Goal: Information Seeking & Learning: Learn about a topic

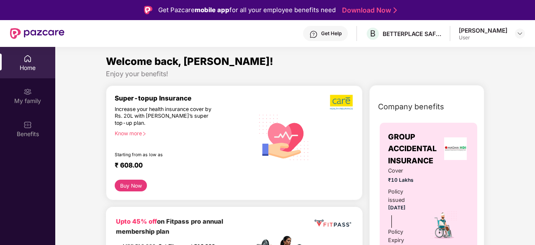
click at [504, 33] on div "[PERSON_NAME]" at bounding box center [483, 30] width 49 height 8
click at [518, 35] on img at bounding box center [520, 33] width 7 height 7
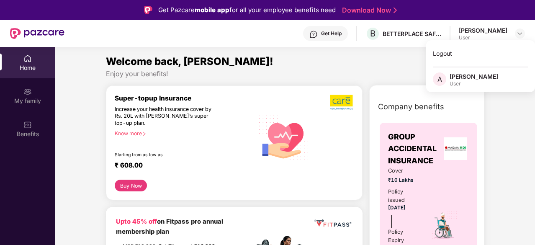
click at [464, 84] on div "User" at bounding box center [474, 83] width 49 height 7
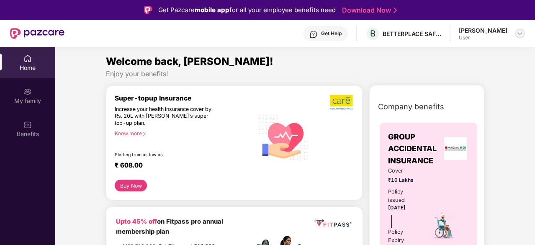
click at [517, 32] on img at bounding box center [520, 33] width 7 height 7
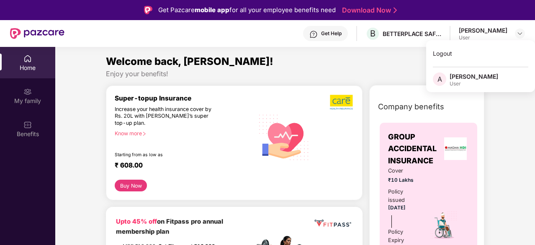
click at [456, 72] on div "[PERSON_NAME]" at bounding box center [474, 76] width 49 height 8
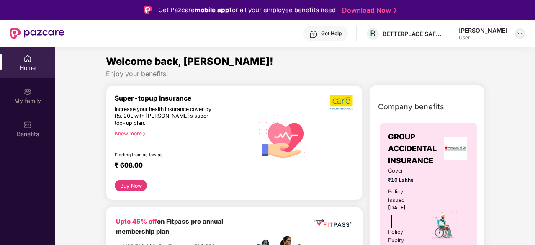
click at [522, 35] on img at bounding box center [520, 33] width 7 height 7
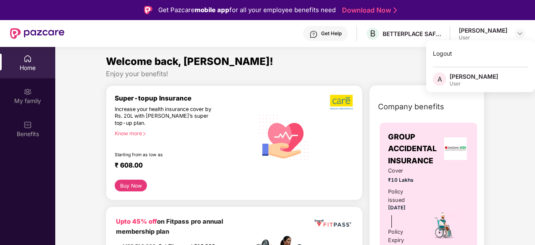
click at [445, 77] on span "A" at bounding box center [439, 78] width 13 height 13
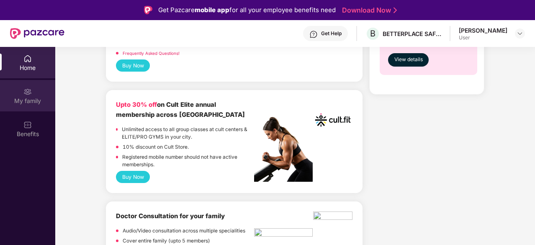
scroll to position [251, 0]
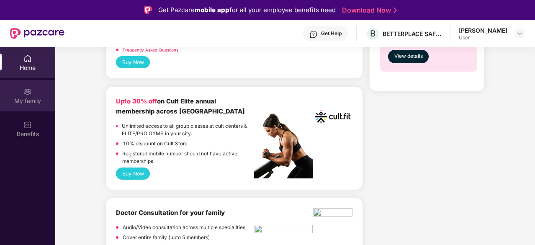
click at [16, 93] on div "My family" at bounding box center [27, 95] width 55 height 31
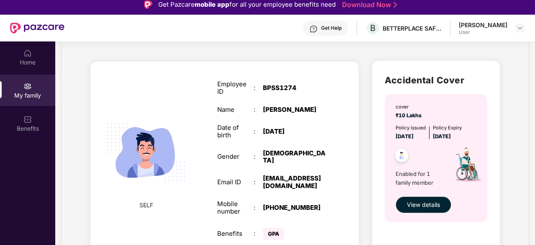
scroll to position [47, 0]
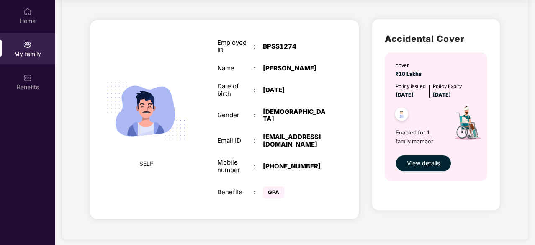
click at [421, 159] on span "View details" at bounding box center [423, 163] width 33 height 9
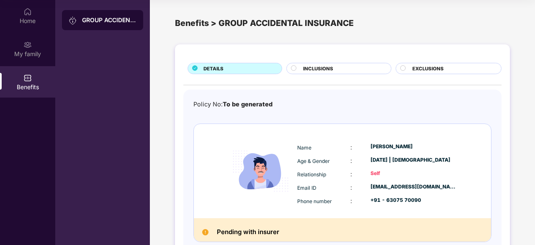
scroll to position [48, 0]
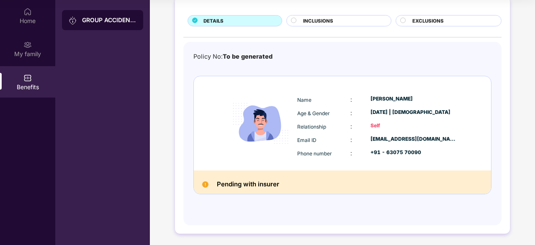
click at [274, 179] on h2 "Pending with insurer" at bounding box center [248, 184] width 62 height 11
click at [328, 23] on span "INCLUSIONS" at bounding box center [318, 21] width 30 height 8
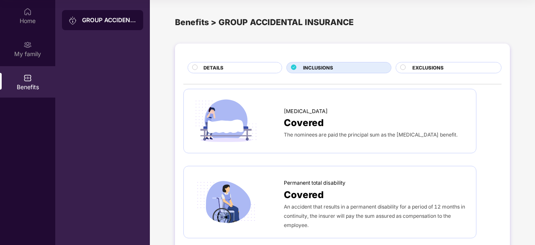
scroll to position [0, 0]
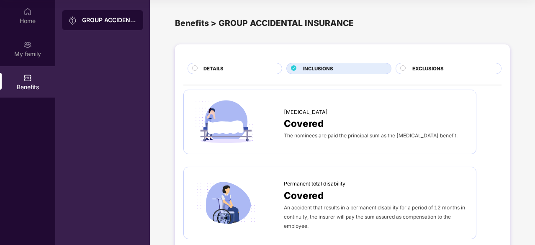
click at [417, 68] on span "EXCLUSIONS" at bounding box center [427, 69] width 31 height 8
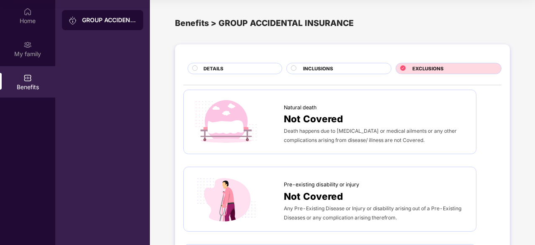
click at [231, 68] on div "DETAILS" at bounding box center [238, 69] width 78 height 9
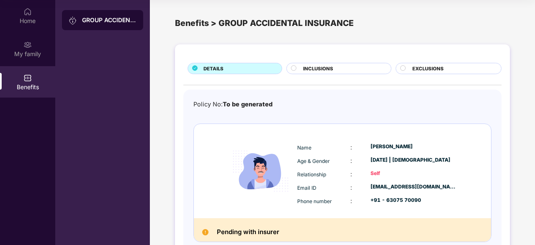
click at [315, 69] on span "INCLUSIONS" at bounding box center [318, 69] width 30 height 8
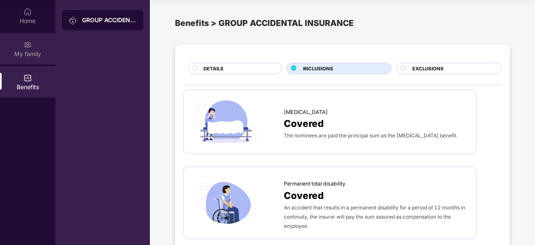
click at [32, 39] on div "My family" at bounding box center [27, 48] width 55 height 31
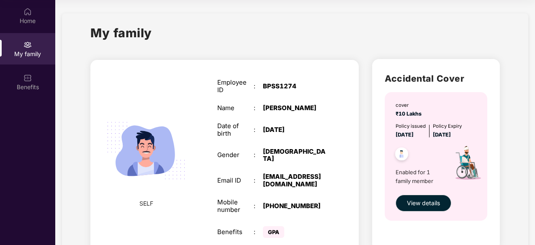
scroll to position [40, 0]
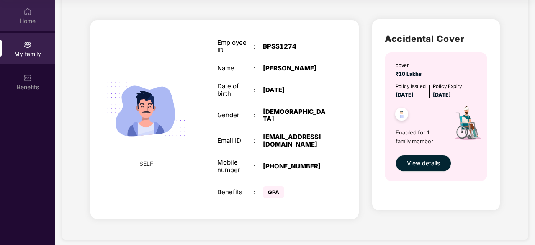
click at [23, 19] on div "Home" at bounding box center [27, 21] width 55 height 8
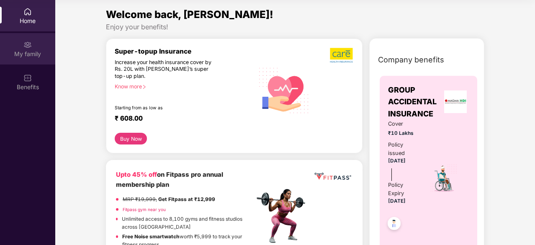
click at [21, 56] on div "My family" at bounding box center [27, 54] width 55 height 8
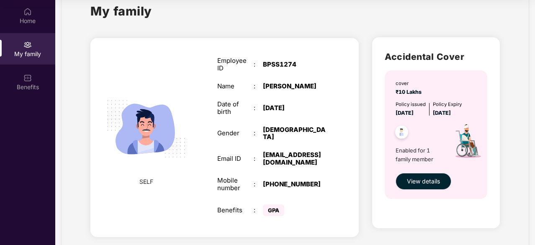
scroll to position [40, 0]
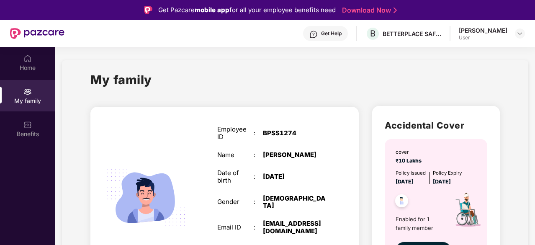
drag, startPoint x: 321, startPoint y: 33, endPoint x: 311, endPoint y: 28, distance: 11.2
click at [321, 33] on div "Get Help" at bounding box center [325, 33] width 45 height 15
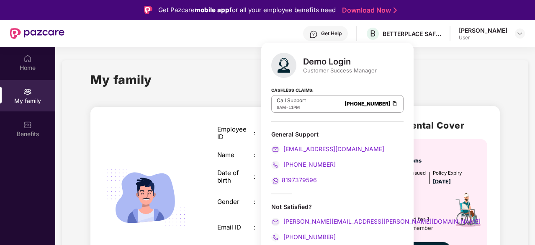
scroll to position [42, 0]
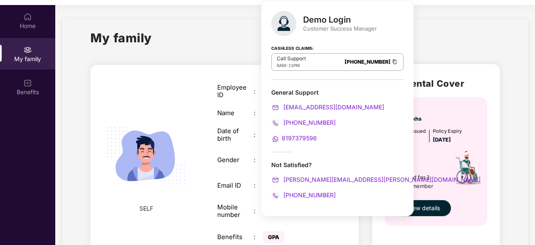
click at [391, 62] on img at bounding box center [394, 61] width 7 height 7
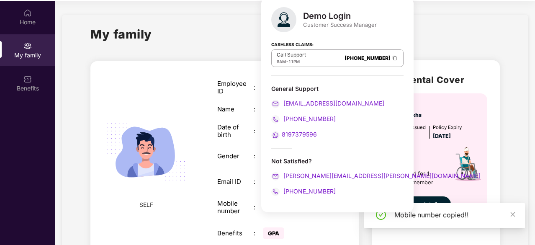
scroll to position [47, 0]
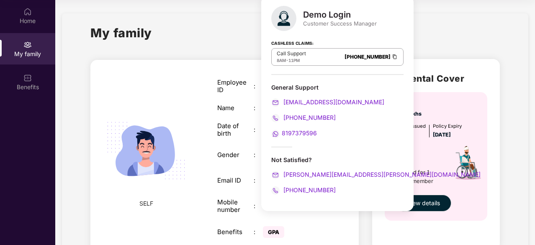
click at [443, 37] on div "My family" at bounding box center [294, 37] width 409 height 29
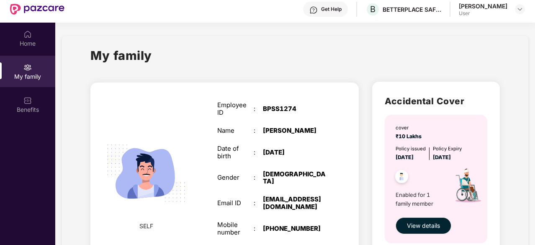
scroll to position [0, 0]
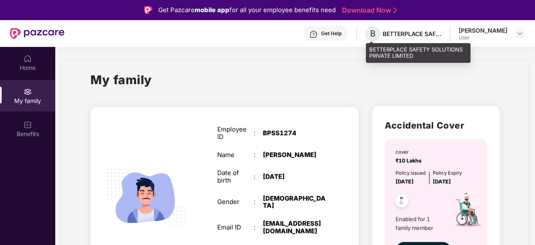
click at [371, 29] on span "B" at bounding box center [372, 33] width 5 height 10
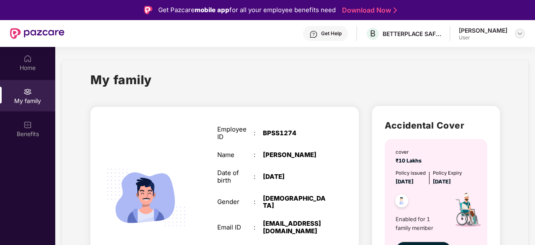
click at [515, 32] on div at bounding box center [520, 33] width 10 height 10
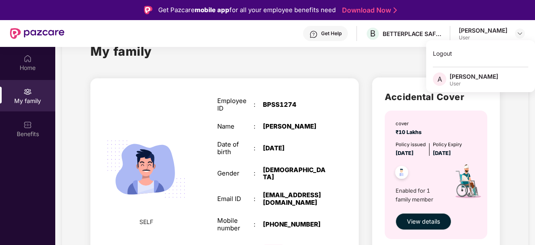
scroll to position [40, 0]
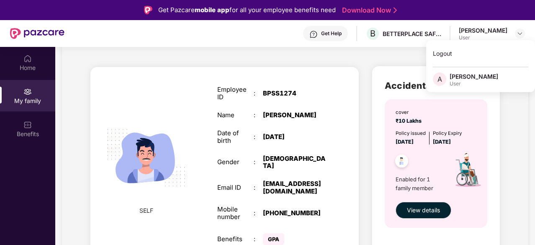
click at [458, 78] on div "[PERSON_NAME]" at bounding box center [474, 76] width 49 height 8
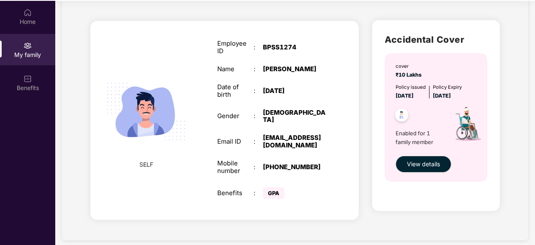
scroll to position [47, 0]
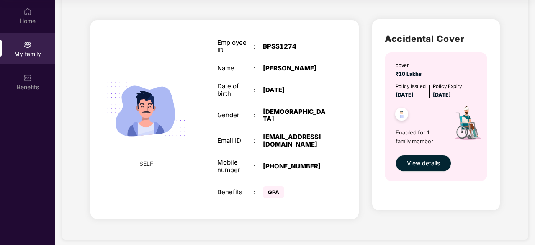
click at [271, 187] on span "GPA" at bounding box center [273, 192] width 21 height 12
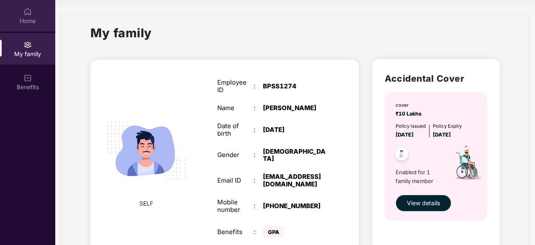
click at [21, 19] on div "Home" at bounding box center [27, 21] width 55 height 8
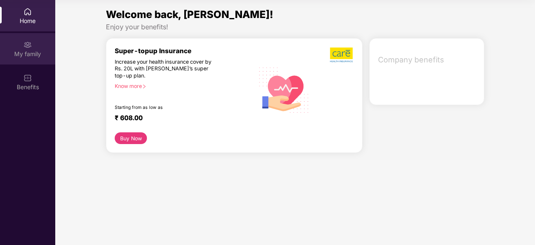
click at [32, 51] on div "My family" at bounding box center [27, 54] width 55 height 8
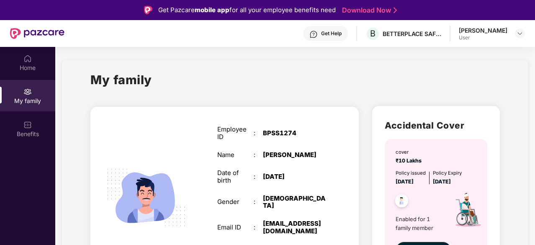
click at [342, 37] on div "Get Help" at bounding box center [325, 33] width 45 height 15
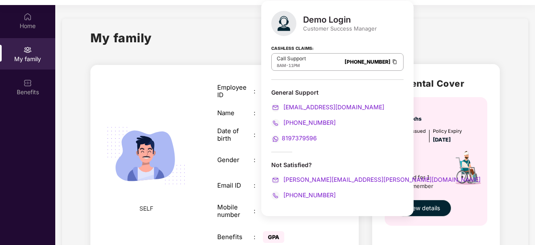
scroll to position [47, 0]
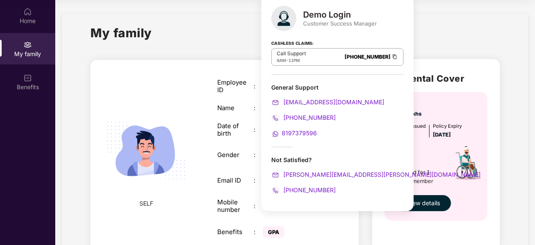
click at [305, 189] on span "+918910286300" at bounding box center [309, 189] width 54 height 7
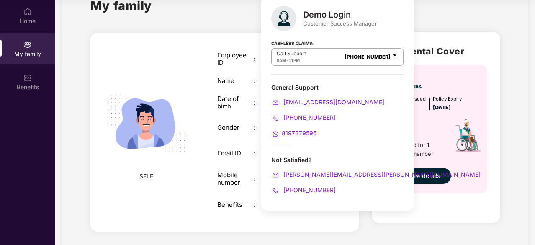
scroll to position [40, 0]
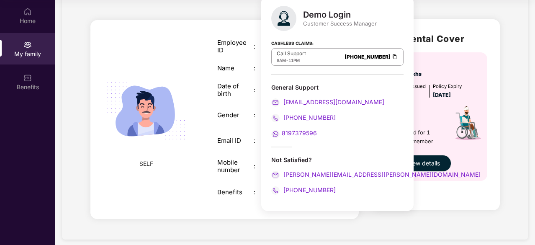
click at [515, 95] on div "My family SELF Employee ID : BPSS1274 Name : Ankur Srivastava Date of birth : 0…" at bounding box center [295, 107] width 466 height 266
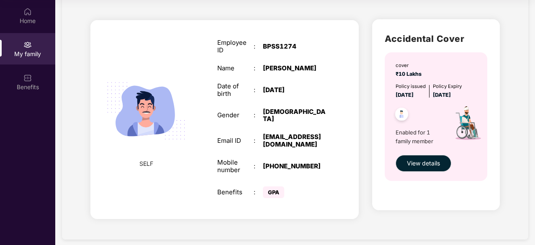
click at [22, 44] on div "My family" at bounding box center [27, 48] width 55 height 31
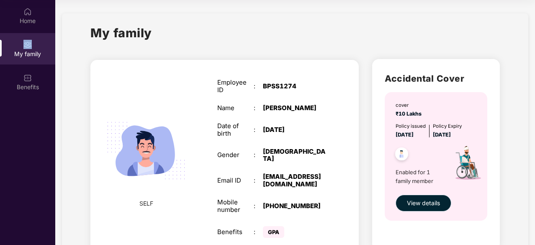
click at [428, 199] on span "View details" at bounding box center [423, 202] width 33 height 9
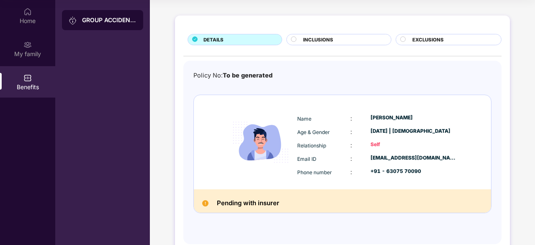
scroll to position [42, 0]
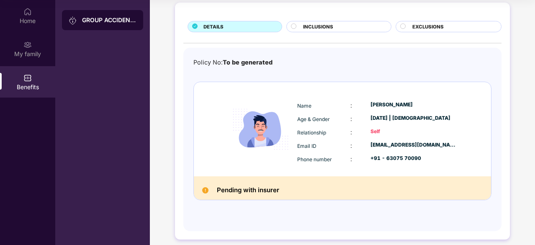
click at [271, 186] on h2 "Pending with insurer" at bounding box center [248, 190] width 62 height 11
click at [25, 51] on div "My family" at bounding box center [27, 54] width 55 height 8
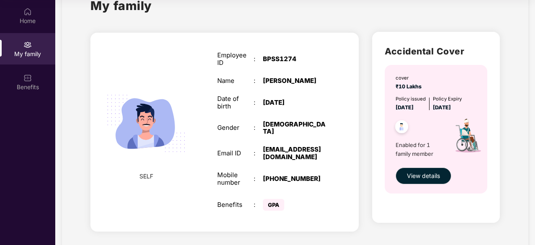
scroll to position [40, 0]
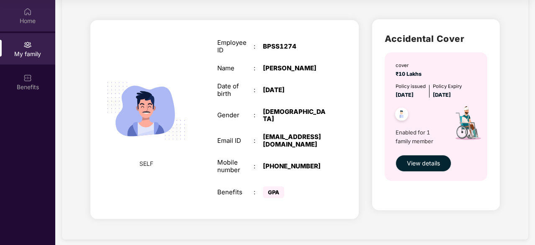
click at [30, 22] on div "Home" at bounding box center [27, 21] width 55 height 8
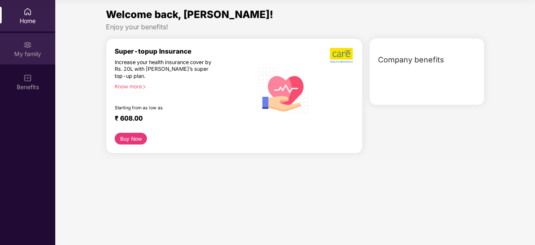
click at [31, 54] on div "My family" at bounding box center [27, 54] width 55 height 8
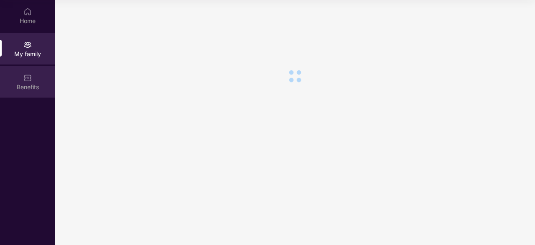
click at [25, 90] on div "Benefits" at bounding box center [27, 87] width 55 height 8
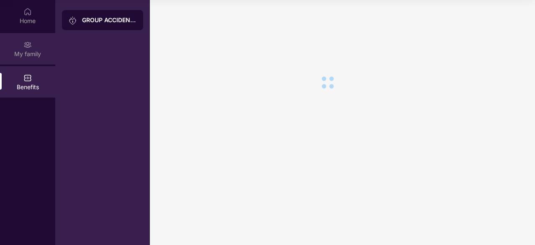
click at [28, 48] on img at bounding box center [27, 45] width 8 height 8
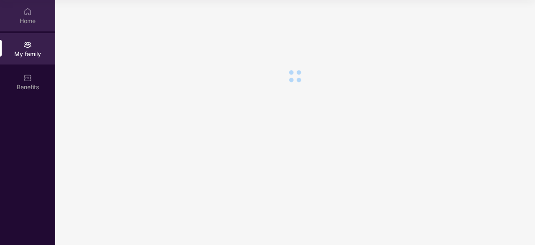
click at [30, 19] on div "Home" at bounding box center [27, 21] width 55 height 8
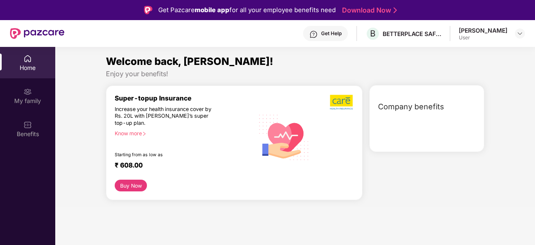
click at [432, 118] on div at bounding box center [428, 123] width 111 height 10
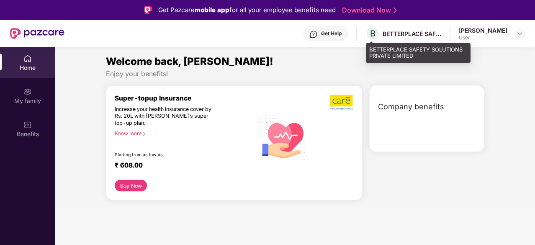
click at [404, 27] on div "B BETTERPLACE SAFETY SOLUTIONS PRIVATE LIMITED" at bounding box center [403, 33] width 76 height 15
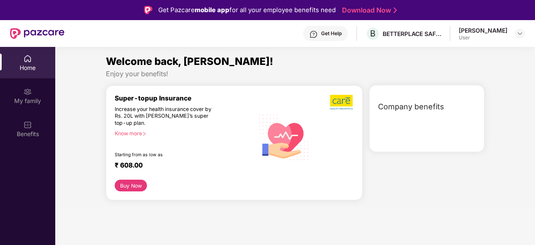
click at [328, 33] on div "Get Help" at bounding box center [331, 33] width 21 height 7
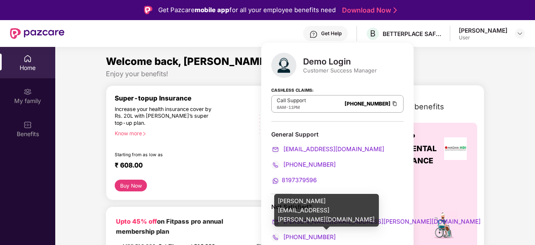
scroll to position [42, 0]
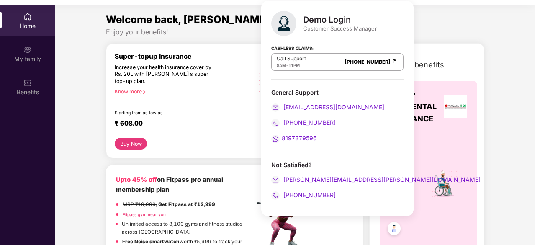
click at [427, 28] on div "Enjoy your benefits!" at bounding box center [295, 32] width 378 height 9
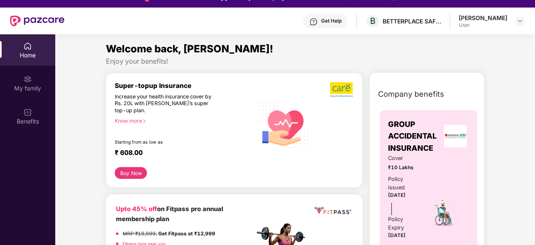
scroll to position [0, 0]
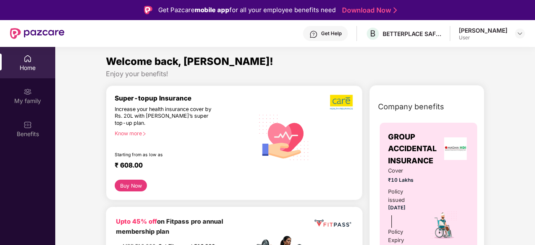
click at [336, 32] on div "Get Help" at bounding box center [331, 33] width 21 height 7
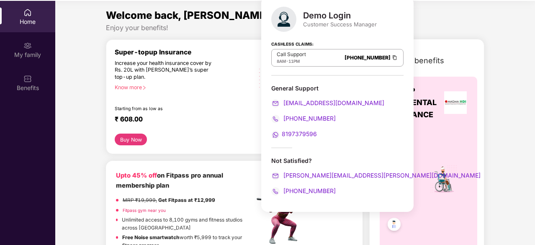
scroll to position [47, 0]
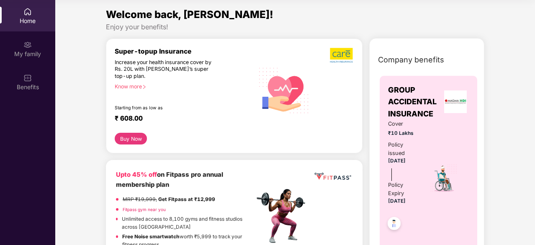
click at [449, 19] on div "Welcome back, [PERSON_NAME]!" at bounding box center [295, 15] width 378 height 16
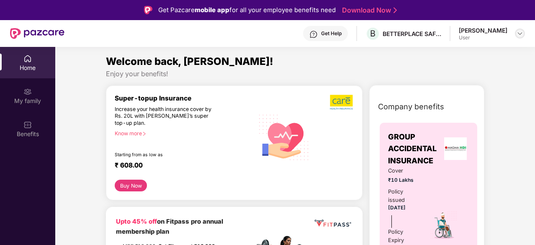
click at [516, 31] on div at bounding box center [520, 33] width 10 height 10
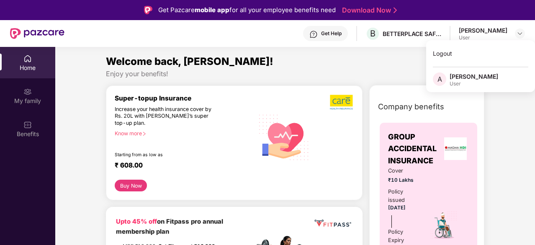
click at [462, 77] on div "[PERSON_NAME]" at bounding box center [474, 76] width 49 height 8
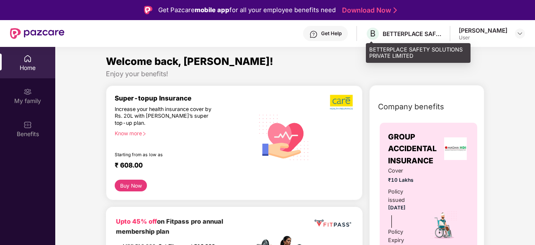
click at [382, 33] on div "B BETTERPLACE SAFETY SOLUTIONS PRIVATE LIMITED" at bounding box center [403, 33] width 76 height 15
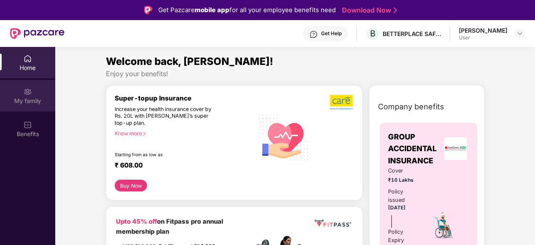
click at [30, 101] on div "My family" at bounding box center [27, 101] width 55 height 8
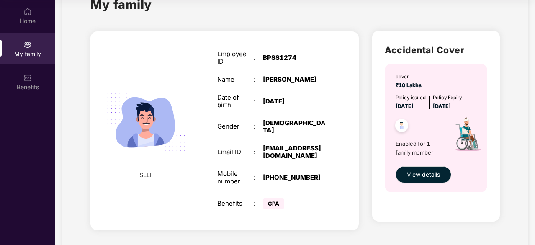
scroll to position [40, 0]
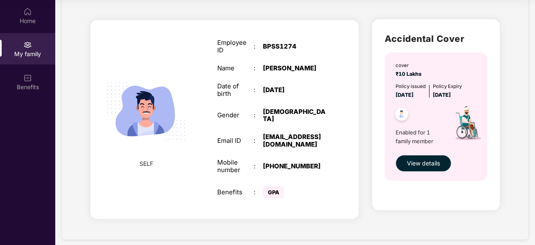
click at [411, 168] on button "View details" at bounding box center [424, 163] width 56 height 17
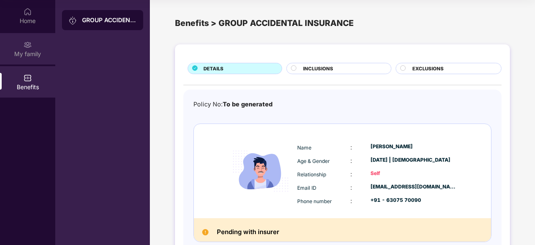
click at [38, 50] on div "My family" at bounding box center [27, 54] width 55 height 8
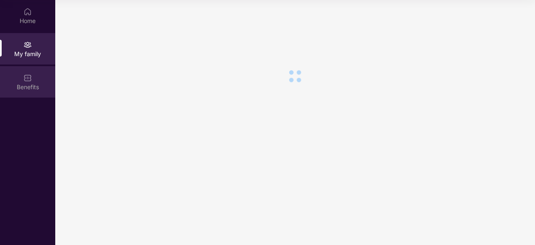
click at [33, 80] on div "Benefits" at bounding box center [27, 81] width 55 height 31
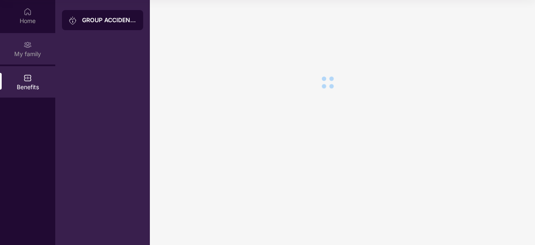
click at [28, 46] on img at bounding box center [27, 45] width 8 height 8
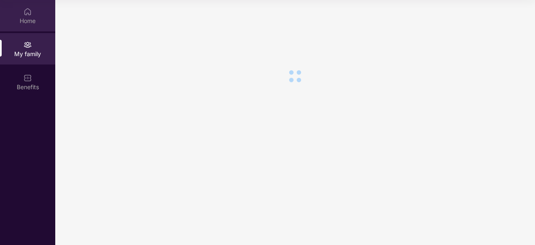
click at [25, 21] on div "Home" at bounding box center [27, 21] width 55 height 8
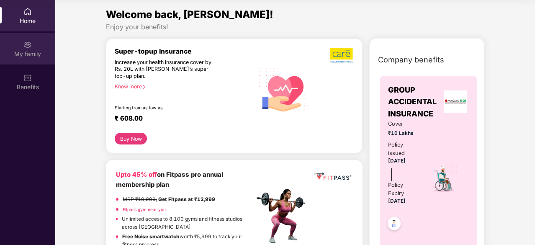
click at [30, 54] on div "My family" at bounding box center [27, 54] width 55 height 8
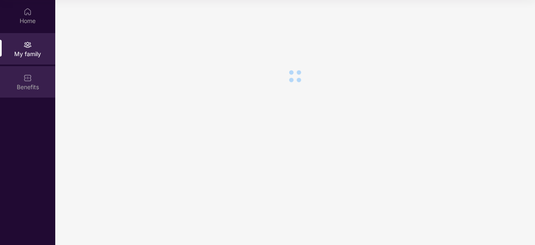
click at [29, 83] on div "Benefits" at bounding box center [27, 87] width 55 height 8
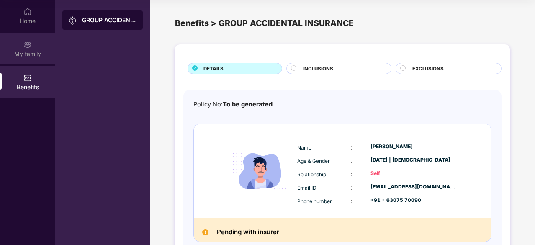
click at [26, 57] on div "My family" at bounding box center [27, 54] width 55 height 8
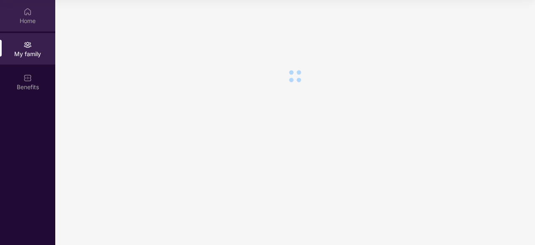
click at [24, 15] on img at bounding box center [27, 12] width 8 height 8
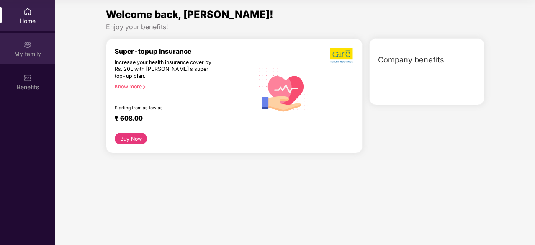
click at [24, 54] on div "My family" at bounding box center [27, 54] width 55 height 8
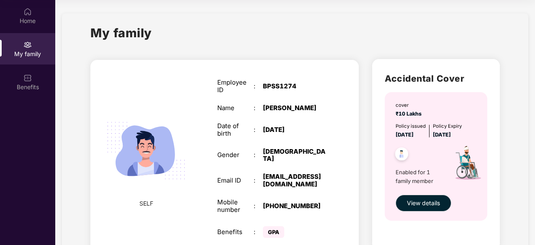
scroll to position [40, 0]
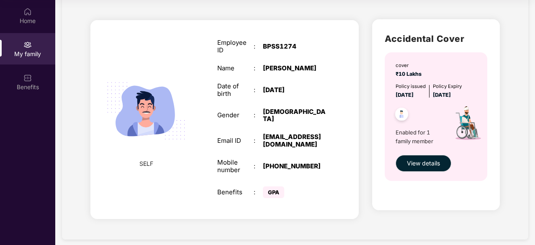
click at [266, 46] on div "BPSS1274" at bounding box center [295, 47] width 64 height 8
click at [254, 51] on div "Employee ID : BPSS1274" at bounding box center [271, 46] width 109 height 15
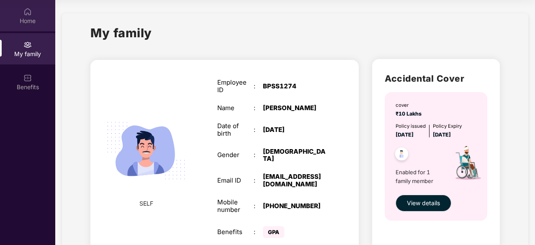
click at [19, 20] on div "Home" at bounding box center [27, 21] width 55 height 8
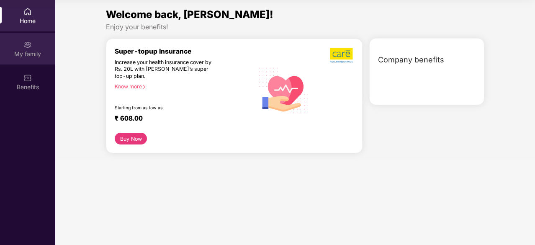
click at [28, 52] on div "My family" at bounding box center [27, 54] width 55 height 8
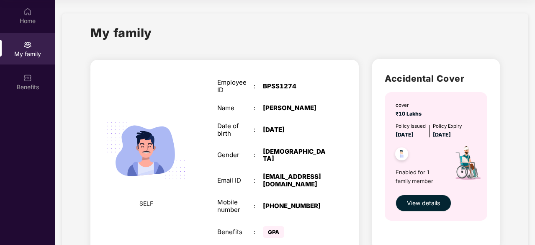
scroll to position [30, 0]
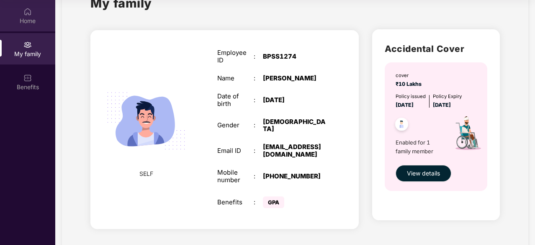
click at [30, 18] on div "Home" at bounding box center [27, 21] width 55 height 8
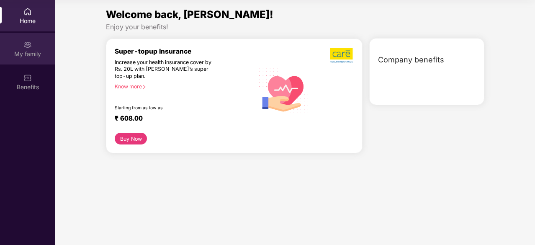
click at [28, 51] on div "My family" at bounding box center [27, 54] width 55 height 8
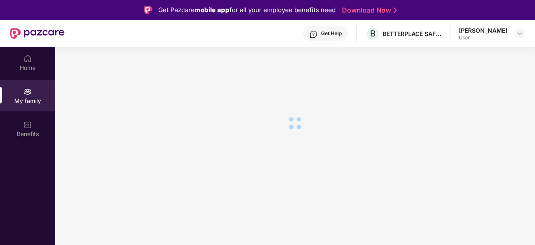
click at [321, 32] on div "Get Help" at bounding box center [331, 33] width 21 height 7
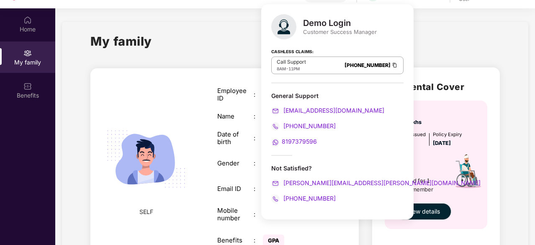
scroll to position [47, 0]
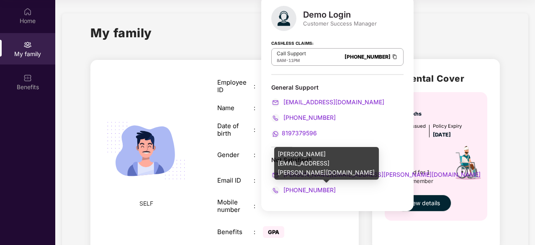
click at [294, 173] on span "yashvardhan.kandoi@pazcare.com" at bounding box center [381, 174] width 199 height 7
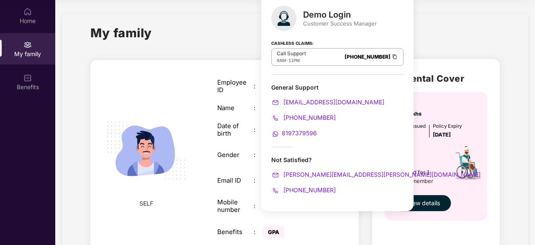
click at [459, 44] on div "My family" at bounding box center [294, 37] width 409 height 29
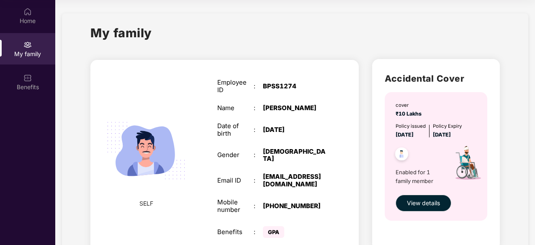
scroll to position [0, 0]
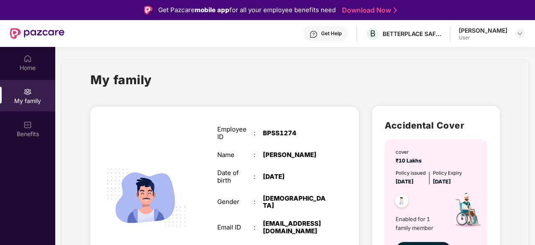
click at [327, 31] on div "Get Help" at bounding box center [331, 33] width 21 height 7
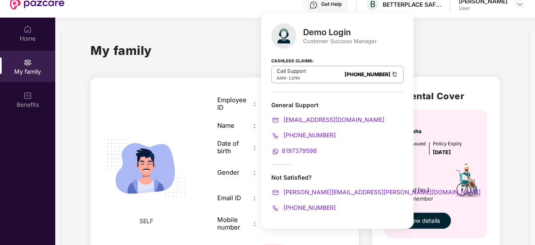
scroll to position [42, 0]
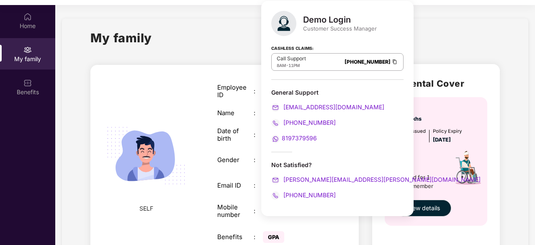
click at [216, 61] on div "SELF Employee ID : BPSS1274 Name : Ankur Srivastava Date of birth : 09 Dec 1998…" at bounding box center [225, 165] width 282 height 216
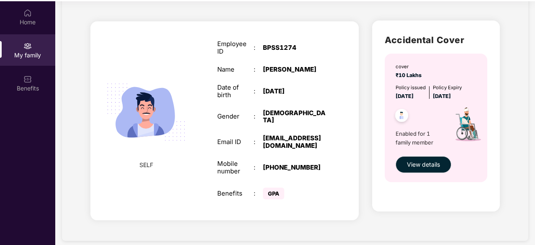
scroll to position [47, 0]
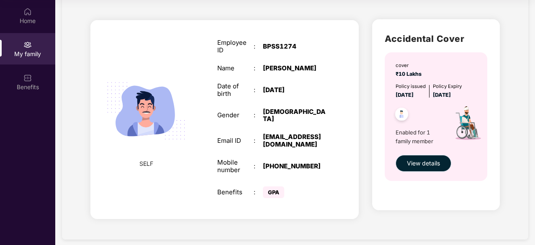
click at [425, 160] on span "View details" at bounding box center [423, 163] width 33 height 9
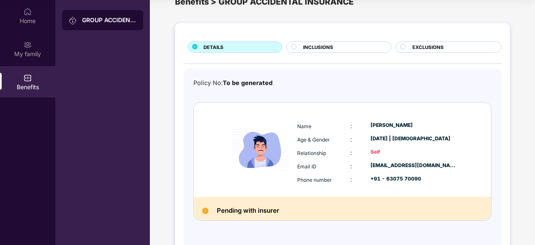
scroll to position [48, 0]
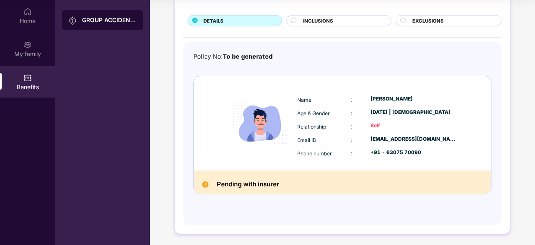
click at [271, 189] on div "Pending with insurer" at bounding box center [342, 181] width 297 height 23
click at [329, 17] on span "INCLUSIONS" at bounding box center [318, 21] width 30 height 8
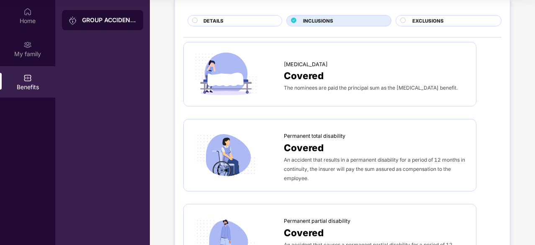
click at [442, 19] on span "EXCLUSIONS" at bounding box center [427, 21] width 31 height 8
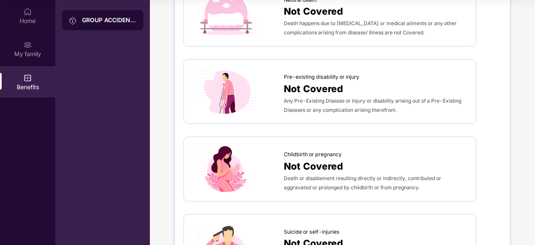
scroll to position [0, 0]
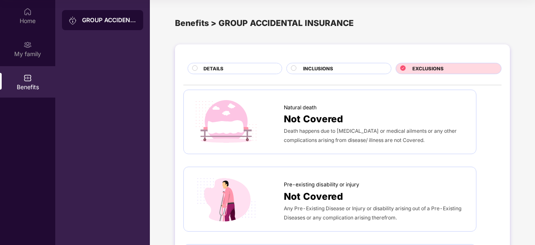
click at [294, 67] on circle at bounding box center [293, 67] width 5 height 5
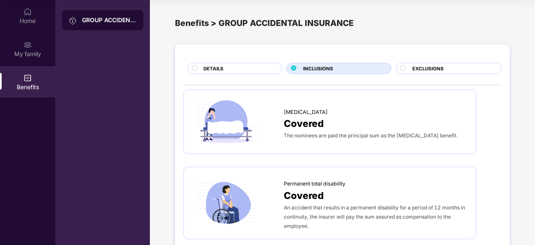
click at [293, 134] on span "The nominees are paid the principal sum as the [MEDICAL_DATA] benefit." at bounding box center [371, 135] width 174 height 6
drag, startPoint x: 282, startPoint y: 133, endPoint x: 463, endPoint y: 142, distance: 181.9
click at [463, 142] on div "Accidental death Covered The nominees are paid the principal sum as the acciden…" at bounding box center [329, 121] width 275 height 47
copy div "Accidental death Covered The nominees are paid the principal sum as the acciden…"
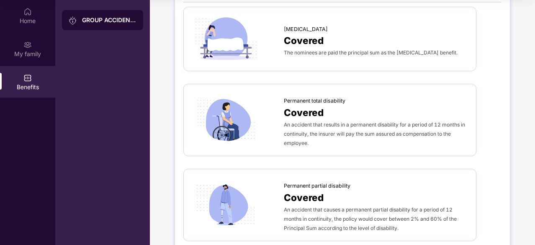
scroll to position [84, 0]
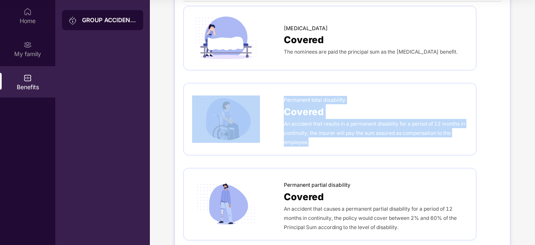
drag, startPoint x: 279, startPoint y: 122, endPoint x: 352, endPoint y: 144, distance: 76.3
click at [352, 144] on div "Permanent total disability Covered An accident that results in a permanent disa…" at bounding box center [329, 119] width 275 height 55
copy div "Permanent total disability Covered An accident that results in a permanent disa…"
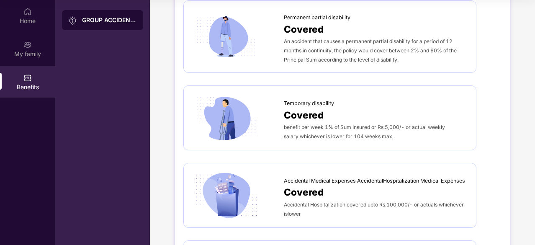
scroll to position [209, 0]
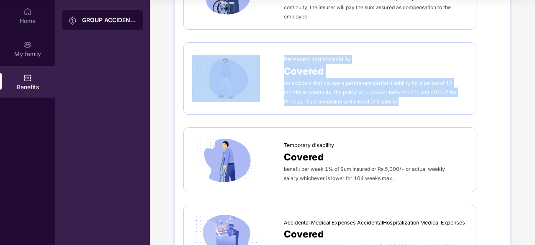
drag, startPoint x: 277, startPoint y: 76, endPoint x: 444, endPoint y: 99, distance: 168.2
click at [444, 99] on div "Permanent partial disability Covered An accident that causes a permanent partia…" at bounding box center [329, 78] width 275 height 55
copy div "Permanent partial disability Covered An accident that causes a permanent partia…"
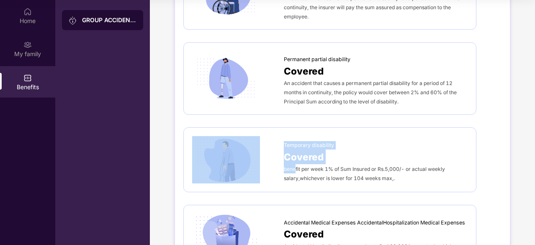
drag, startPoint x: 283, startPoint y: 162, endPoint x: 296, endPoint y: 165, distance: 14.3
click at [296, 165] on div "Temporary disability Covered benefit per week 1% of Sum Insured or Rs.5,000/- o…" at bounding box center [329, 159] width 275 height 47
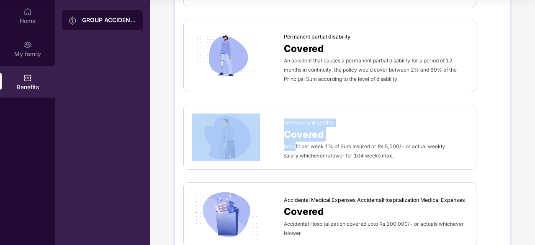
scroll to position [251, 0]
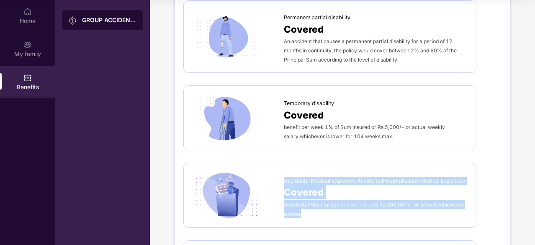
drag, startPoint x: 284, startPoint y: 177, endPoint x: 370, endPoint y: 209, distance: 91.4
click at [370, 209] on div "Accidental Medical Expenses AccidentalHospitalization Medical Expenses Covered …" at bounding box center [376, 195] width 184 height 46
copy div "Accidental Medical Expenses AccidentalHospitalization Medical Expenses Covered …"
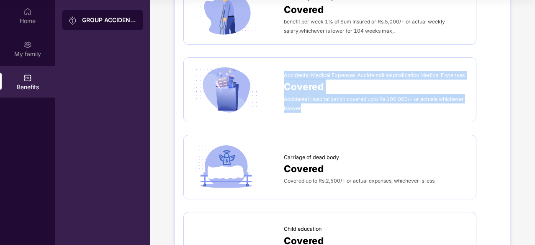
scroll to position [419, 0]
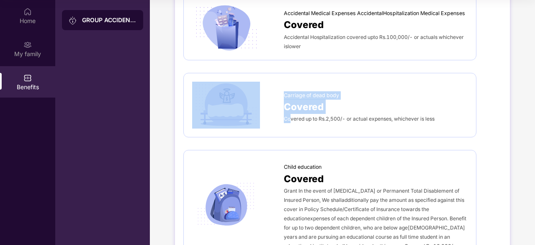
drag, startPoint x: 280, startPoint y: 116, endPoint x: 289, endPoint y: 118, distance: 9.9
click at [289, 118] on div "Carriage of dead body Covered Covered up to Rs.2,500/- or actual expenses, whic…" at bounding box center [329, 105] width 275 height 47
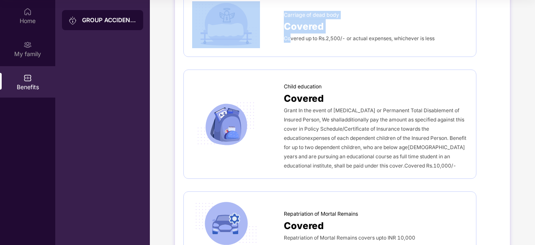
scroll to position [502, 0]
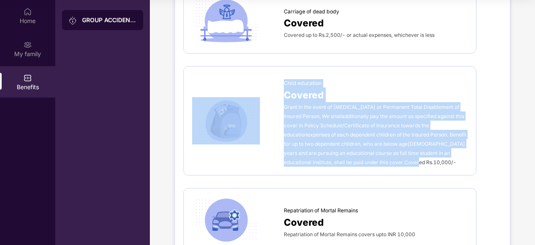
drag, startPoint x: 281, startPoint y: 102, endPoint x: 453, endPoint y: 157, distance: 180.6
click at [453, 157] on div "Child education Covered Grant In the event of Accidental death or Permanent Tot…" at bounding box center [329, 121] width 275 height 92
copy div "Child education Covered Grant In the event of Accidental death or Permanent Tot…"
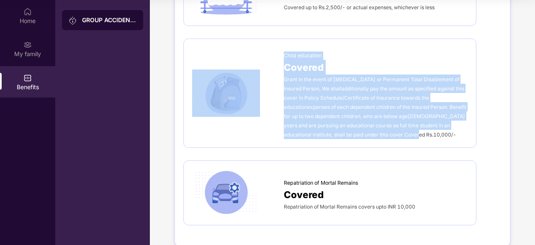
scroll to position [541, 0]
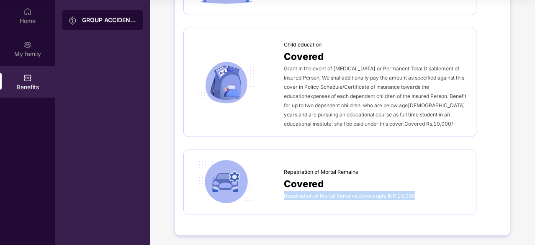
drag, startPoint x: 284, startPoint y: 188, endPoint x: 434, endPoint y: 197, distance: 150.1
click at [434, 197] on div "Repatriation of Mortal Remains Covered Repatriation of Mortal Remains covers up…" at bounding box center [329, 181] width 275 height 47
copy span "Repatriation of Mortal Remains covers upto INR 10,000"
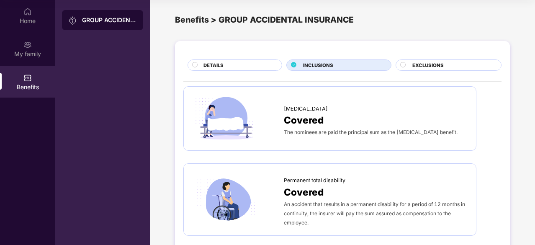
scroll to position [0, 0]
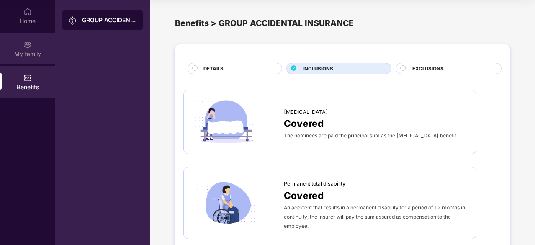
click at [7, 44] on div "My family" at bounding box center [27, 48] width 55 height 31
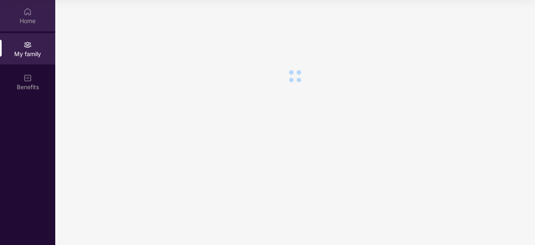
click at [33, 20] on div "Home" at bounding box center [27, 21] width 55 height 8
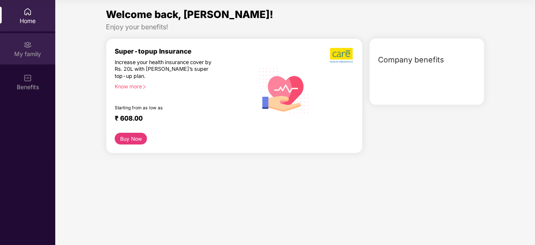
click at [27, 53] on div "My family" at bounding box center [27, 54] width 55 height 8
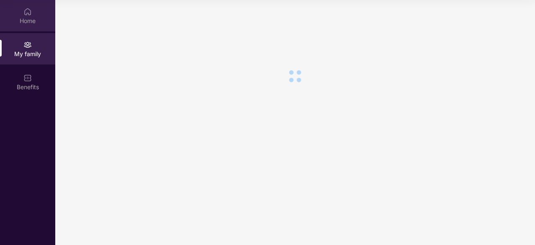
click at [24, 15] on img at bounding box center [27, 12] width 8 height 8
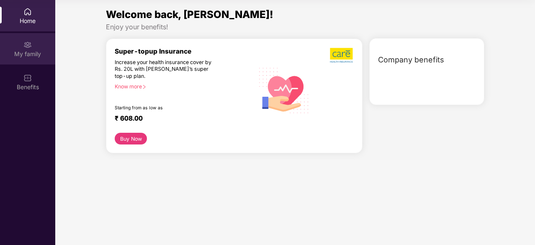
click at [24, 46] on img at bounding box center [27, 45] width 8 height 8
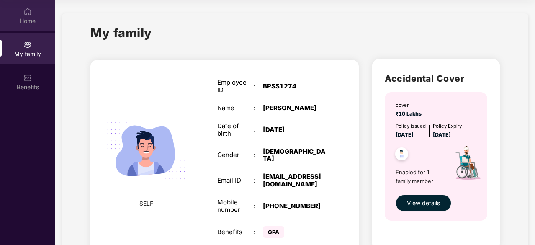
click at [35, 20] on div "Home" at bounding box center [27, 21] width 55 height 8
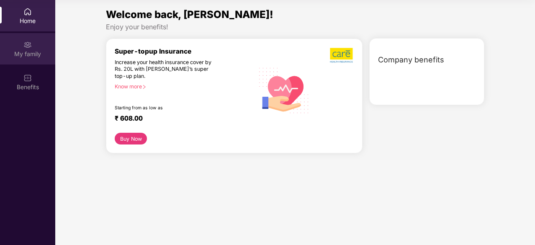
click at [32, 49] on div "My family" at bounding box center [27, 48] width 55 height 31
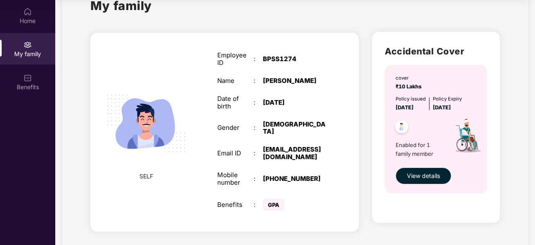
scroll to position [40, 0]
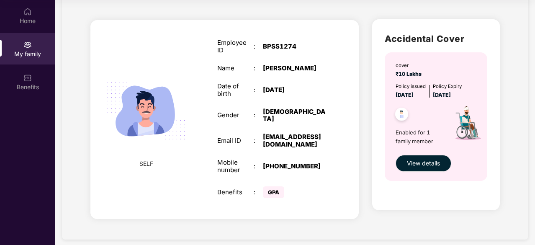
click at [403, 115] on img at bounding box center [401, 115] width 21 height 21
click at [418, 166] on span "View details" at bounding box center [423, 163] width 33 height 9
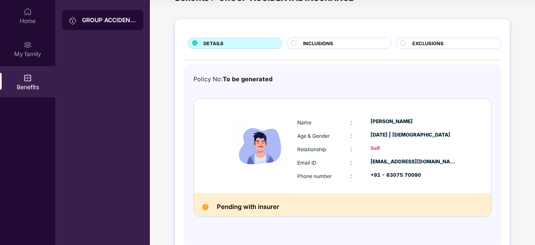
scroll to position [48, 0]
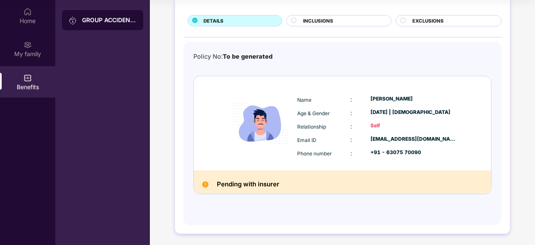
click at [90, 29] on div "GROUP ACCIDENTAL INSURANCE" at bounding box center [102, 20] width 81 height 20
click at [90, 23] on div "GROUP ACCIDENTAL INSURANCE" at bounding box center [109, 20] width 54 height 8
click at [39, 11] on div "Home" at bounding box center [27, 15] width 55 height 31
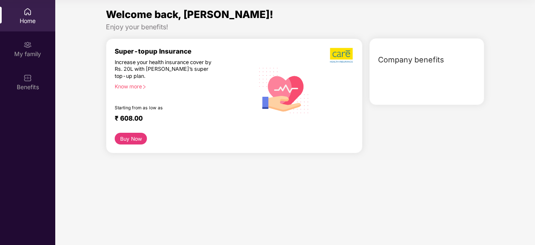
click at [421, 63] on span "Company benefits" at bounding box center [411, 60] width 66 height 12
click at [419, 63] on span "Company benefits" at bounding box center [411, 60] width 66 height 12
click at [201, 114] on div "₹ 608.00" at bounding box center [180, 119] width 131 height 10
click at [26, 54] on div "My family" at bounding box center [27, 54] width 55 height 8
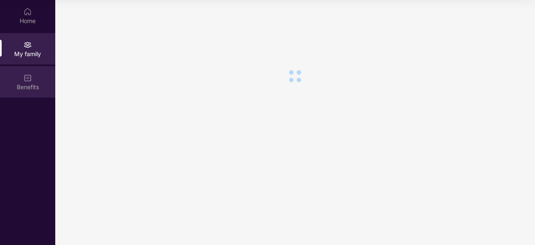
click at [29, 90] on div "Benefits" at bounding box center [27, 87] width 55 height 8
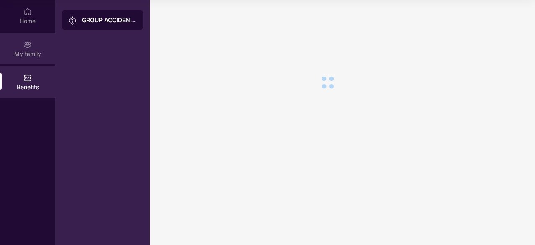
click at [26, 50] on div "My family" at bounding box center [27, 54] width 55 height 8
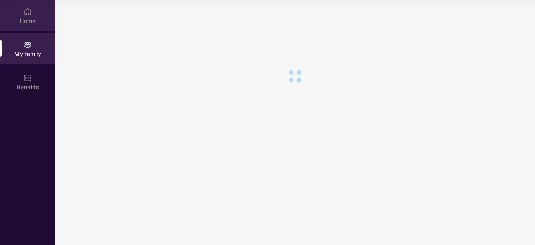
click at [28, 18] on div "Home" at bounding box center [27, 21] width 55 height 8
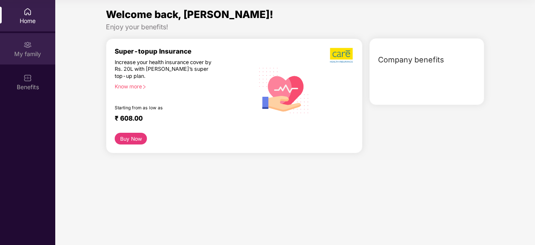
click at [33, 54] on div "My family" at bounding box center [27, 54] width 55 height 8
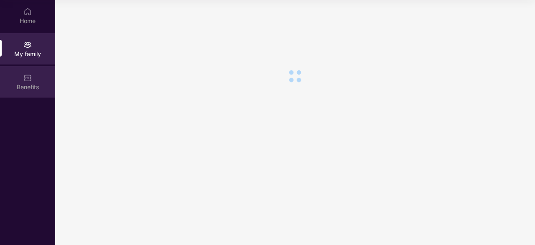
click at [32, 84] on div "Benefits" at bounding box center [27, 87] width 55 height 8
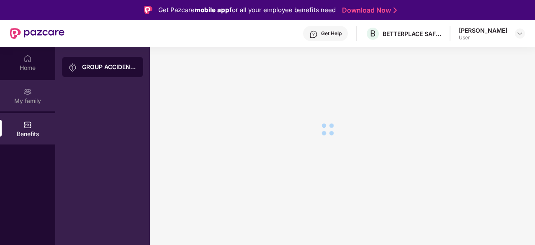
click at [28, 94] on img at bounding box center [27, 91] width 8 height 8
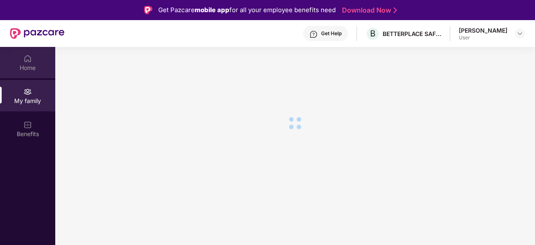
click at [32, 67] on div "Home" at bounding box center [27, 68] width 55 height 8
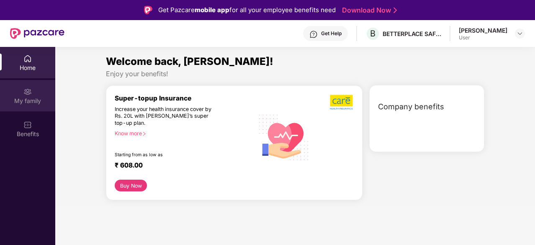
click at [32, 95] on div "My family" at bounding box center [27, 95] width 55 height 31
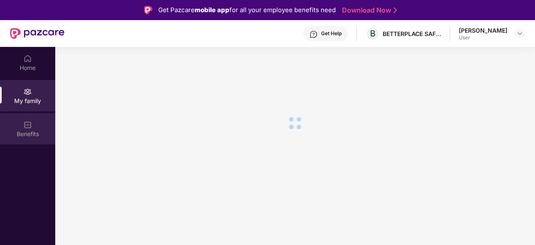
click at [36, 129] on div "Benefits" at bounding box center [27, 128] width 55 height 31
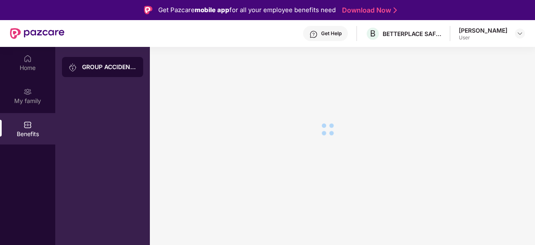
click at [381, 10] on link "Download Now" at bounding box center [368, 10] width 52 height 9
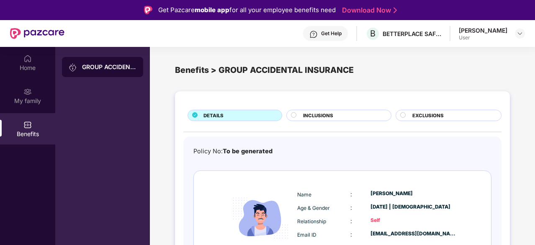
scroll to position [48, 0]
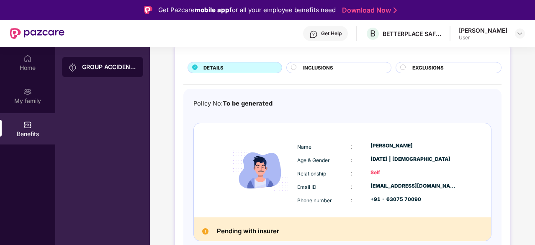
click at [250, 234] on h2 "Pending with insurer" at bounding box center [248, 231] width 62 height 11
click at [246, 229] on h2 "Pending with insurer" at bounding box center [248, 231] width 62 height 11
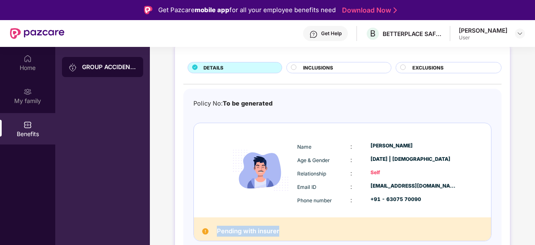
click at [246, 229] on h2 "Pending with insurer" at bounding box center [248, 231] width 62 height 11
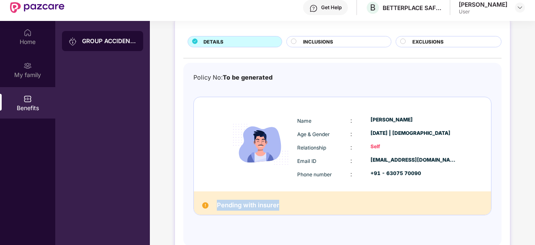
scroll to position [47, 0]
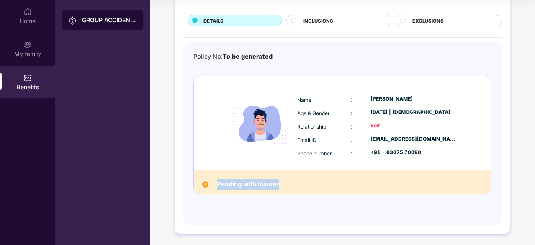
click at [249, 103] on img at bounding box center [260, 123] width 69 height 69
click at [297, 21] on div at bounding box center [295, 22] width 8 height 8
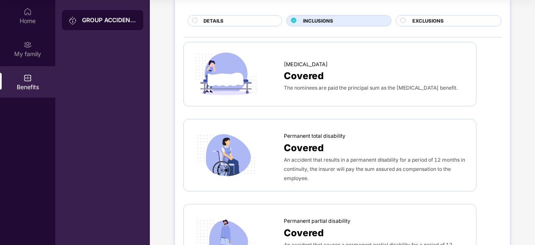
click at [428, 17] on span "EXCLUSIONS" at bounding box center [427, 21] width 31 height 8
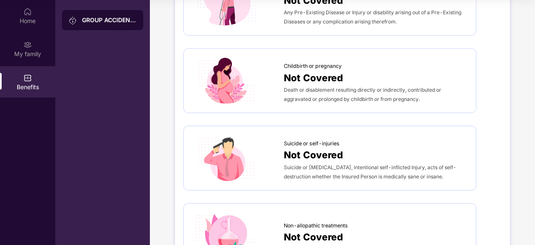
scroll to position [0, 0]
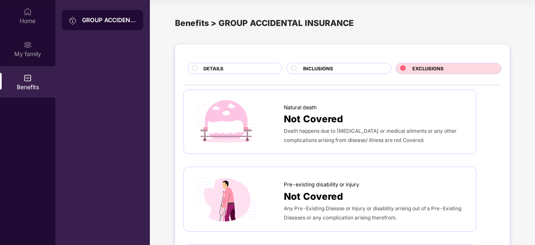
click at [307, 69] on span "INCLUSIONS" at bounding box center [318, 69] width 30 height 8
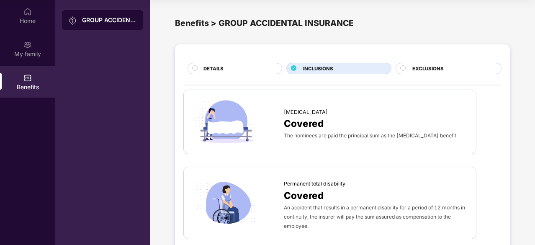
click at [243, 69] on div "DETAILS" at bounding box center [238, 69] width 78 height 9
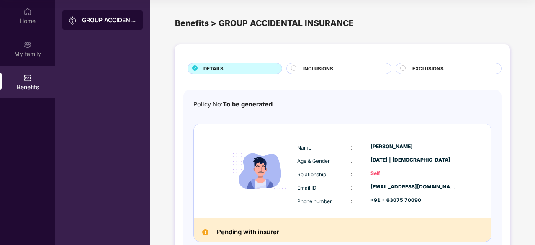
click at [319, 65] on span "INCLUSIONS" at bounding box center [318, 69] width 30 height 8
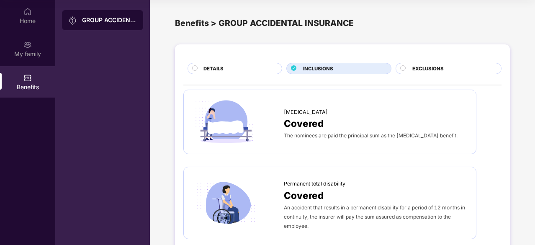
click at [220, 72] on div "DETAILS" at bounding box center [238, 69] width 78 height 9
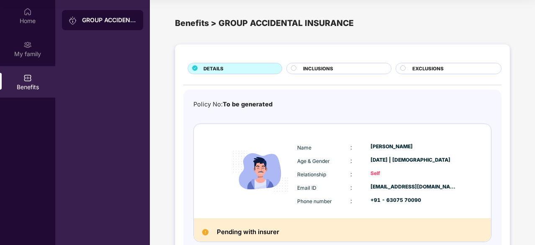
scroll to position [48, 0]
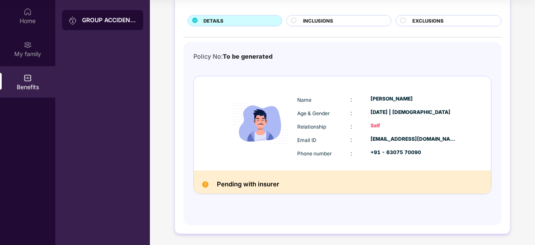
click at [227, 179] on h2 "Pending with insurer" at bounding box center [248, 184] width 62 height 11
click at [280, 145] on img at bounding box center [260, 123] width 69 height 69
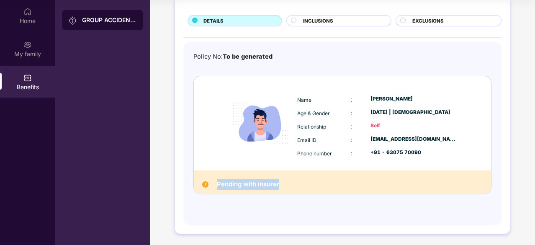
click at [280, 145] on img at bounding box center [260, 123] width 69 height 69
click at [409, 126] on div "Self" at bounding box center [413, 126] width 86 height 8
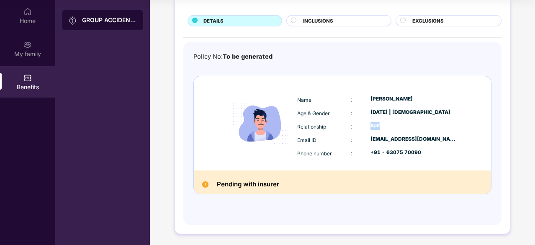
click at [409, 126] on div "Self" at bounding box center [413, 126] width 86 height 8
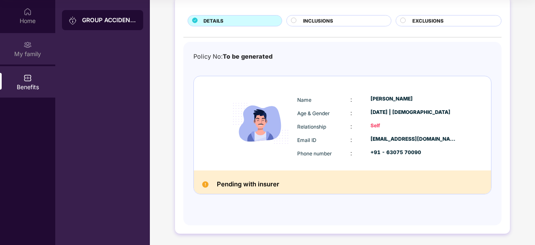
click at [25, 52] on div "My family" at bounding box center [27, 54] width 55 height 8
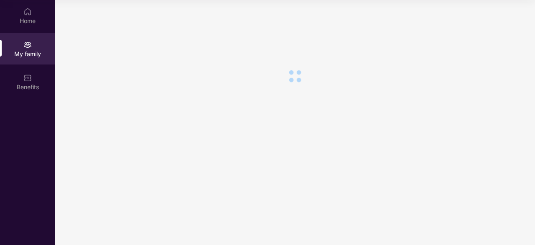
scroll to position [0, 0]
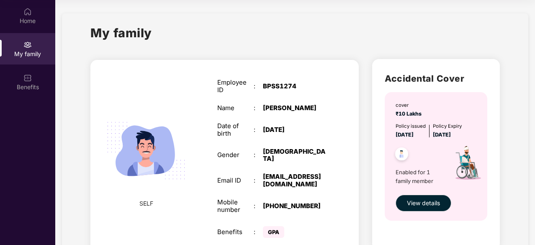
click at [400, 152] on img at bounding box center [401, 155] width 21 height 21
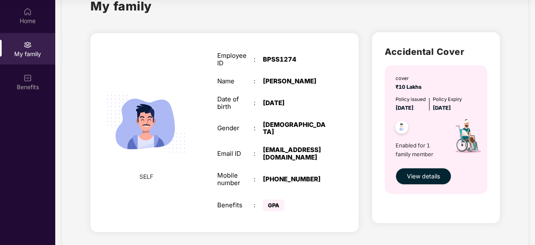
scroll to position [40, 0]
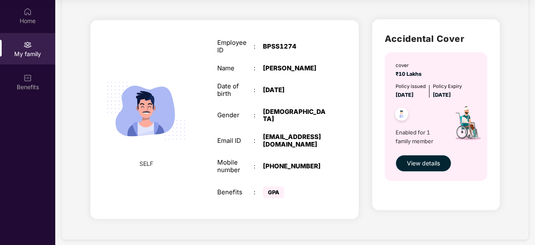
click at [414, 162] on span "View details" at bounding box center [423, 163] width 33 height 9
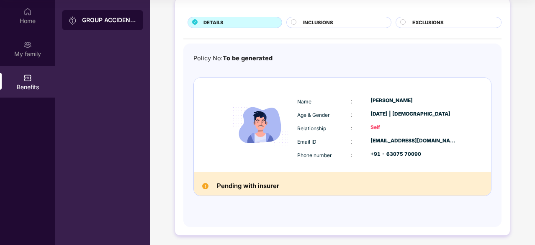
scroll to position [48, 0]
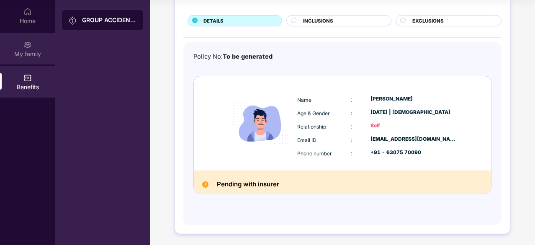
click at [33, 41] on div "My family" at bounding box center [27, 48] width 55 height 31
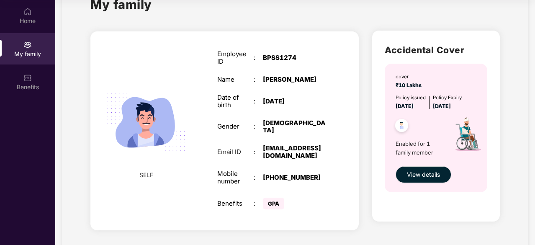
scroll to position [40, 0]
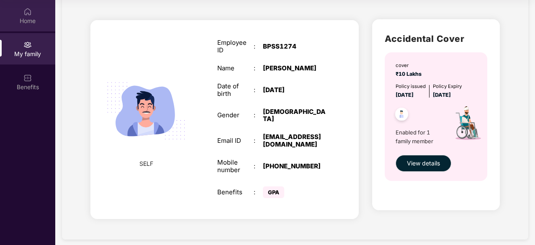
click at [32, 15] on div "Home" at bounding box center [27, 15] width 55 height 31
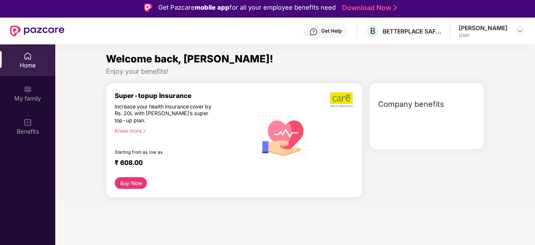
scroll to position [0, 0]
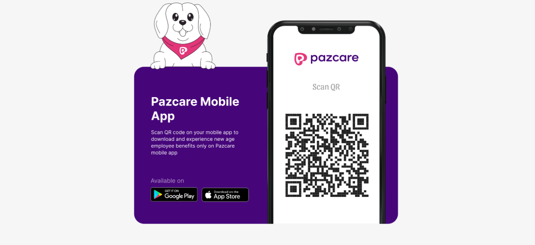
click at [447, 124] on div at bounding box center [267, 122] width 535 height 245
